Goal: Find specific page/section: Find specific page/section

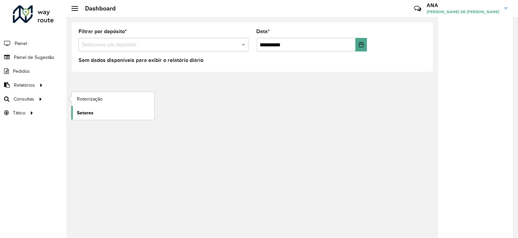
click at [86, 109] on span "Setores" at bounding box center [85, 112] width 17 height 7
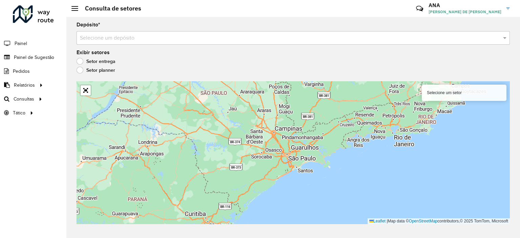
click at [256, 37] on input "text" at bounding box center [286, 38] width 413 height 8
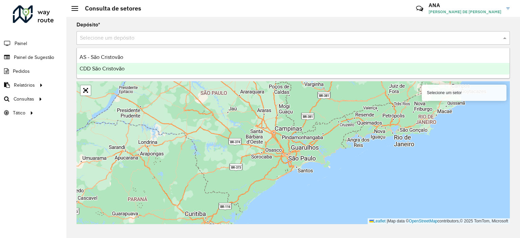
click at [154, 69] on div "CDD São Cristovão" at bounding box center [293, 69] width 433 height 12
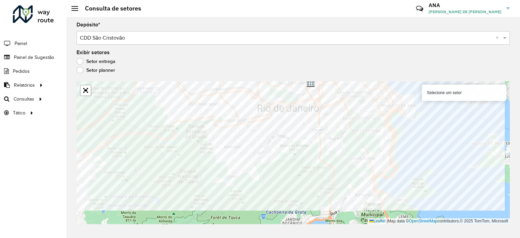
click at [329, 66] on formly-group "Depósito * Selecione um depósito × CDD São Cristovão × Exibir setores Setor ent…" at bounding box center [294, 123] width 434 height 202
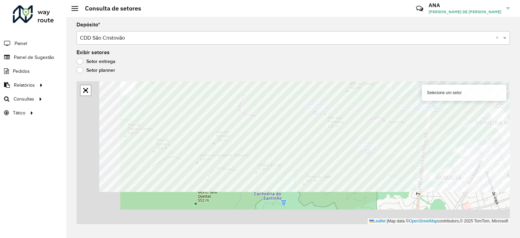
click at [364, 79] on div "Depósito * Selecione um depósito × CDD São Cristovão × Exibir setores Setor ent…" at bounding box center [293, 127] width 454 height 221
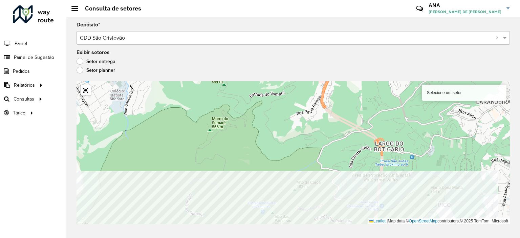
click at [228, 238] on html "Aguarde... Pop-up bloqueado! Seu navegador bloqueou automáticamente a abertura …" at bounding box center [260, 119] width 520 height 238
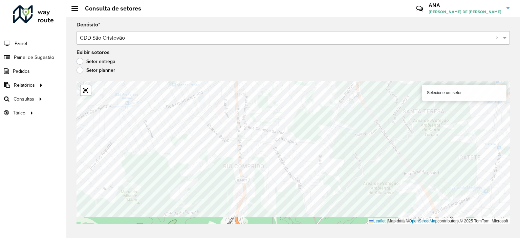
click at [390, 72] on formly-group "Depósito * Selecione um depósito × CDD São Cristovão × Exibir setores Setor ent…" at bounding box center [294, 123] width 434 height 202
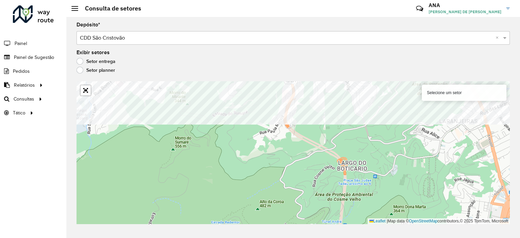
click at [310, 38] on formly-group "Depósito * Selecione um depósito × CDD São Cristovão × Exibir setores Setor ent…" at bounding box center [294, 123] width 434 height 202
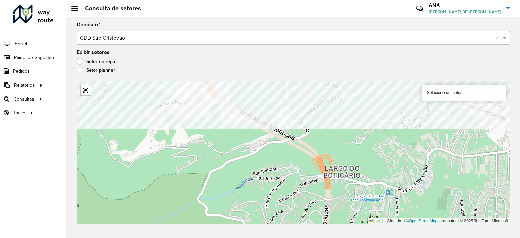
click at [237, 32] on formly-group "Depósito * Selecione um depósito × CDD São Cristovão × Exibir setores Setor ent…" at bounding box center [294, 123] width 434 height 202
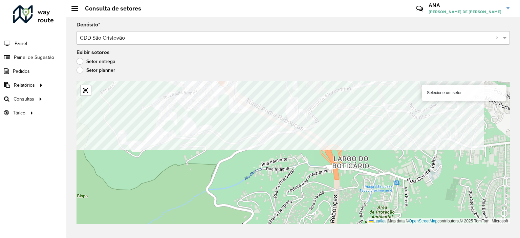
click at [271, 70] on formly-group "Depósito * Selecione um depósito × CDD São Cristovão × Exibir setores Setor ent…" at bounding box center [294, 123] width 434 height 202
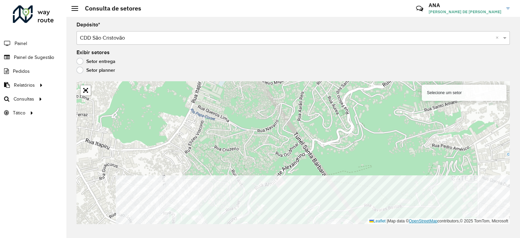
click at [434, 222] on div "231 - Flamengo Selecione um setor Leaflet | Map data © OpenStreetMap contributo…" at bounding box center [294, 152] width 434 height 143
